Goal: Task Accomplishment & Management: Complete application form

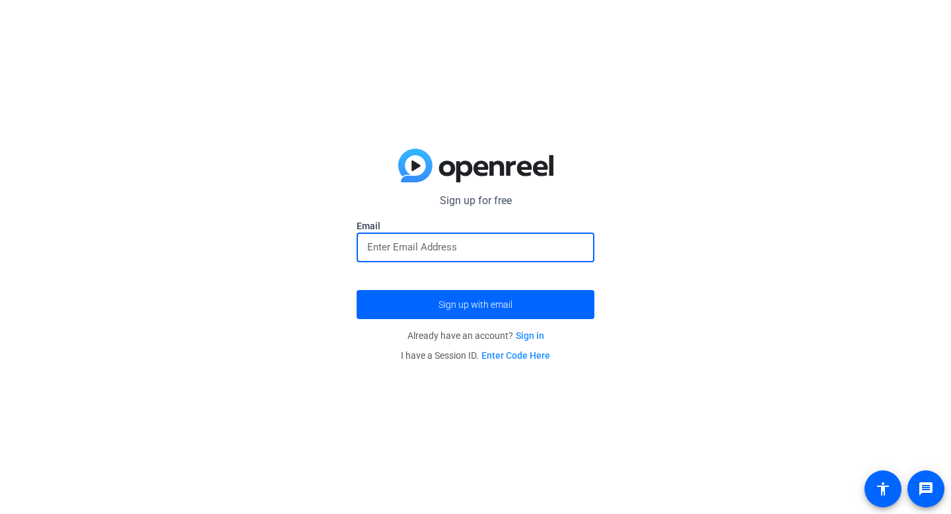
click at [499, 252] on input "email" at bounding box center [475, 247] width 217 height 16
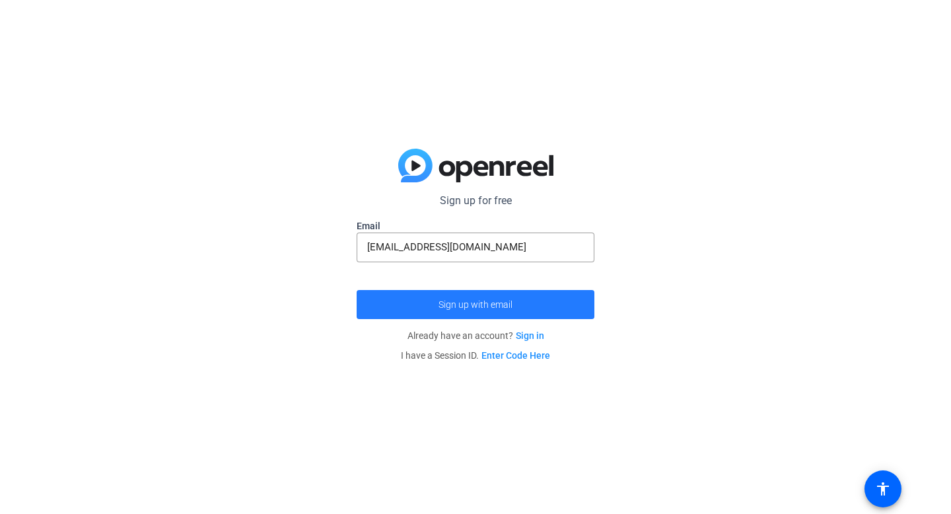
click at [507, 313] on span "submit" at bounding box center [476, 305] width 238 height 32
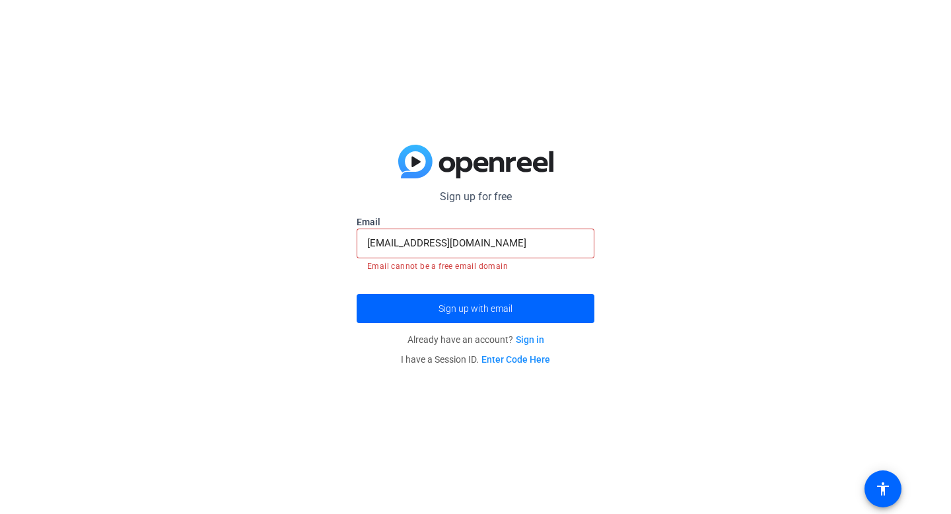
click at [484, 244] on input "[EMAIL_ADDRESS][DOMAIN_NAME]" at bounding box center [475, 243] width 217 height 16
click at [664, 286] on div "Sign up for free [EMAIL_ADDRESS][DOMAIN_NAME] Email [EMAIL_ADDRESS][DOMAIN_NAME…" at bounding box center [475, 257] width 951 height 514
click at [516, 238] on input "[EMAIL_ADDRESS][DOMAIN_NAME]" at bounding box center [475, 243] width 217 height 16
click at [593, 306] on span "submit" at bounding box center [476, 309] width 238 height 32
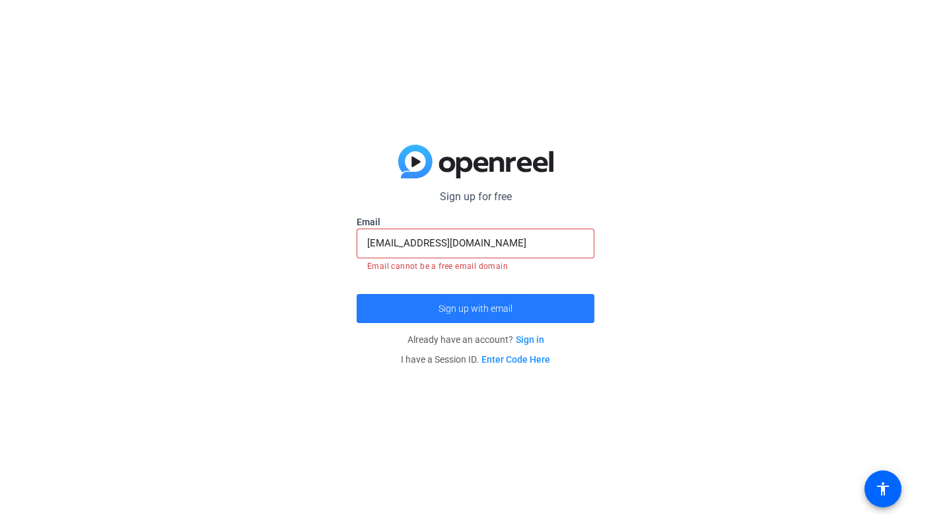
click at [593, 306] on span "submit" at bounding box center [476, 309] width 238 height 32
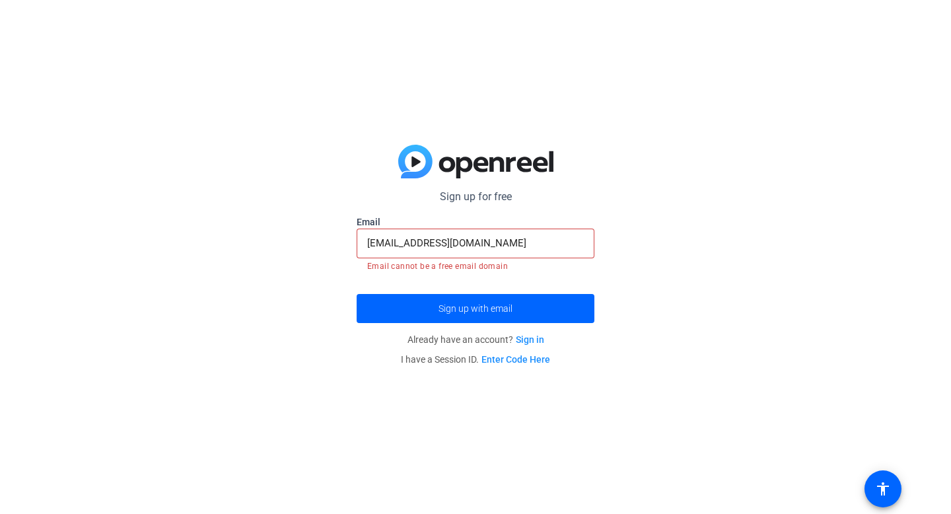
click at [420, 244] on input "[EMAIL_ADDRESS][DOMAIN_NAME]" at bounding box center [475, 243] width 217 height 16
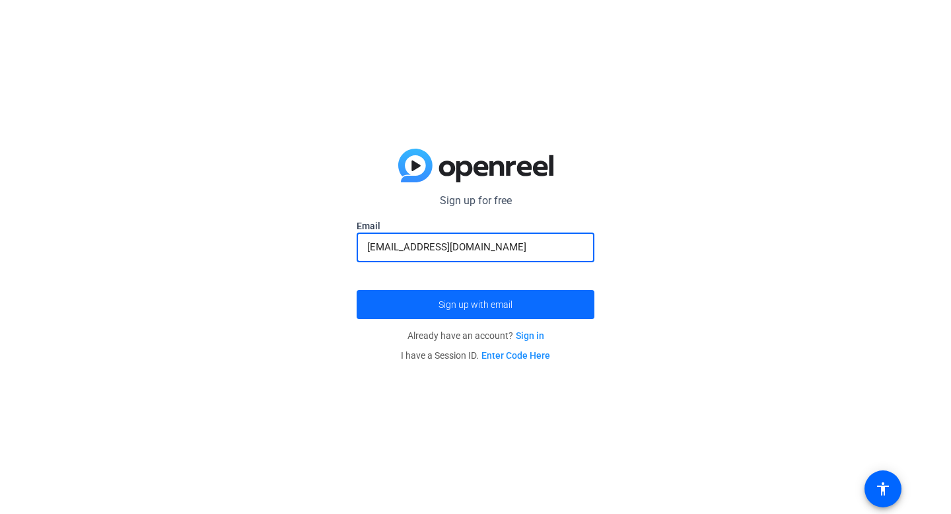
type input "[EMAIL_ADDRESS][DOMAIN_NAME]"
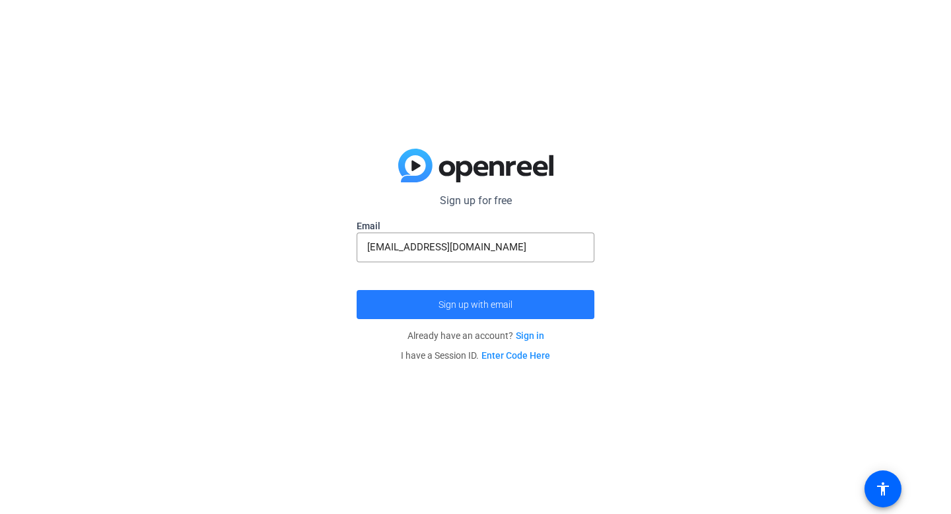
click at [464, 297] on span "submit" at bounding box center [476, 305] width 238 height 32
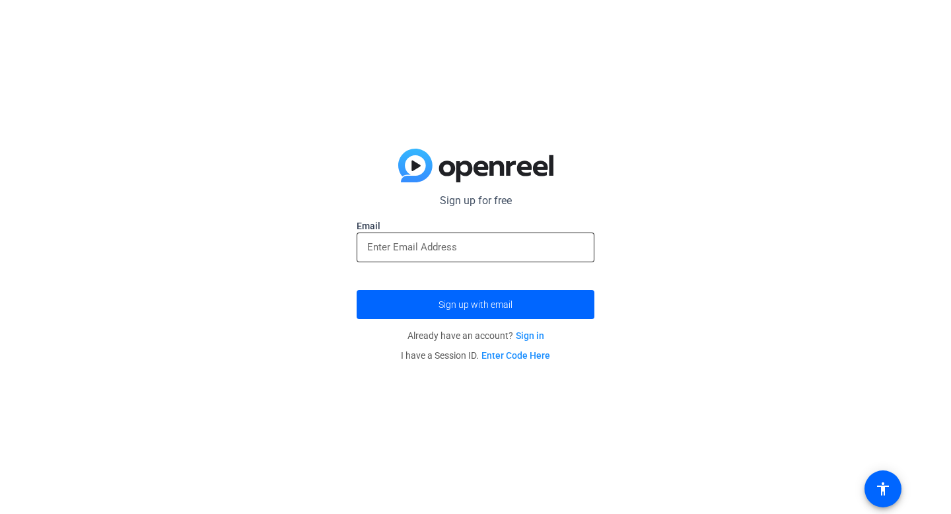
click at [470, 234] on div at bounding box center [475, 247] width 217 height 30
click at [472, 244] on input "email" at bounding box center [475, 247] width 217 height 16
type input "[EMAIL_ADDRESS][DOMAIN_NAME]"
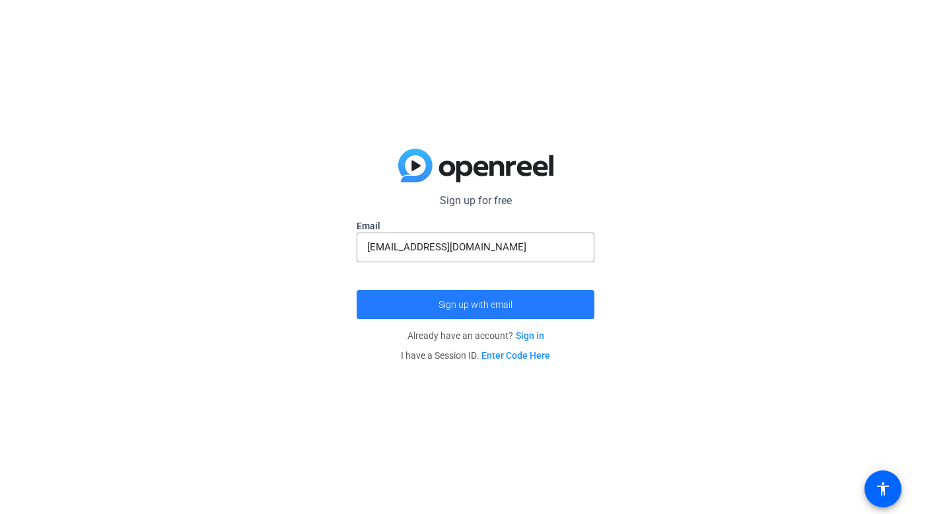
click at [488, 304] on span "Sign up with email" at bounding box center [476, 304] width 74 height 0
